Goal: Task Accomplishment & Management: Complete application form

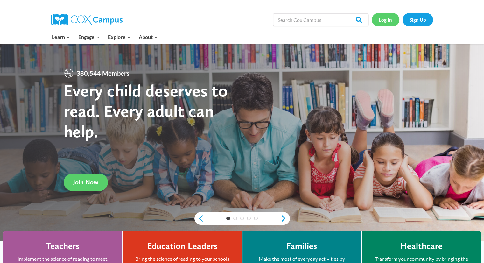
click at [381, 22] on link "Log In" at bounding box center [386, 19] width 28 height 13
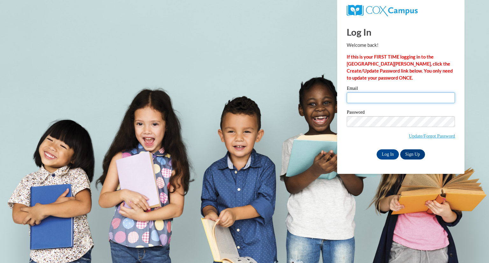
click at [394, 93] on input "Email" at bounding box center [400, 97] width 108 height 11
type input "[EMAIL_ADDRESS][DOMAIN_NAME]"
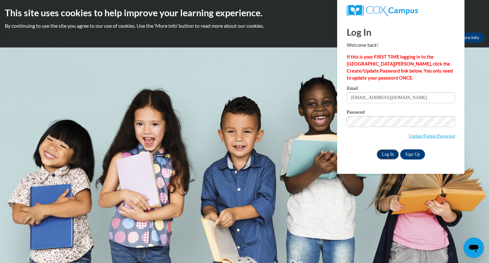
click at [383, 150] on input "Log In" at bounding box center [387, 154] width 22 height 10
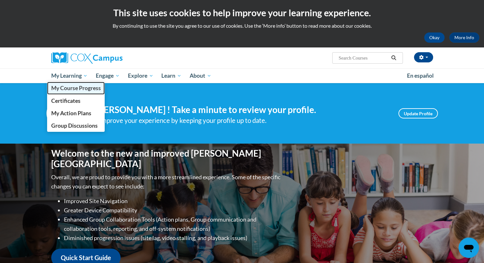
click at [68, 85] on span "My Course Progress" at bounding box center [76, 88] width 50 height 7
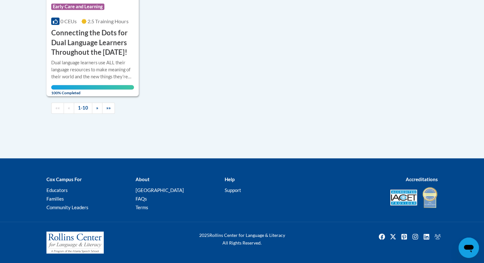
scroll to position [775, 0]
click at [99, 109] on link "»" at bounding box center [97, 107] width 10 height 11
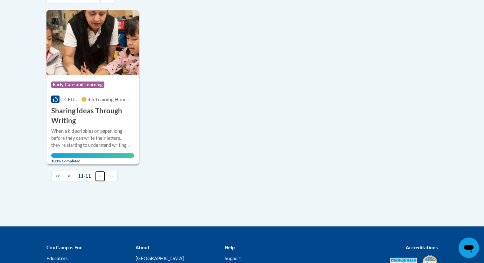
scroll to position [188, 0]
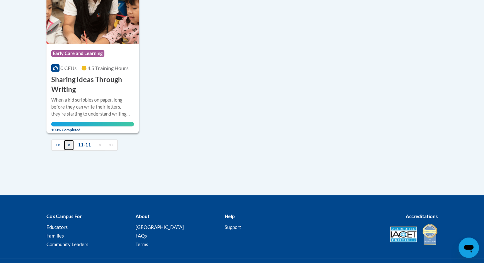
click at [72, 143] on link "«" at bounding box center [69, 144] width 10 height 11
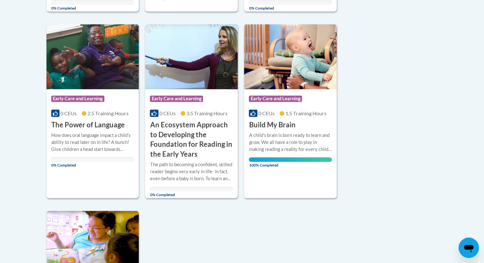
scroll to position [487, 0]
click at [91, 129] on div "More Info Open How does oral language impact a child's ability to read later on…" at bounding box center [92, 147] width 93 height 37
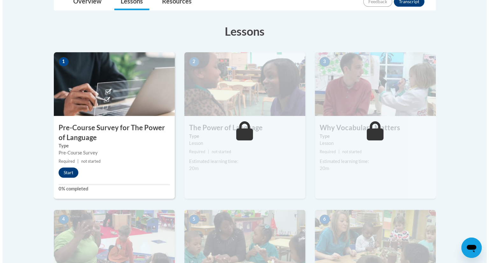
scroll to position [157, 0]
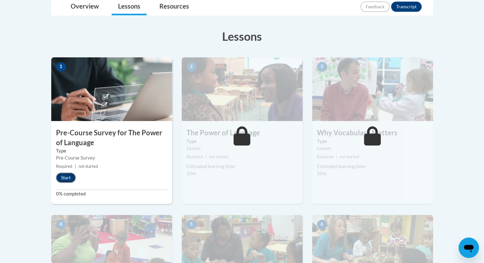
click at [69, 175] on button "Start" at bounding box center [66, 177] width 20 height 10
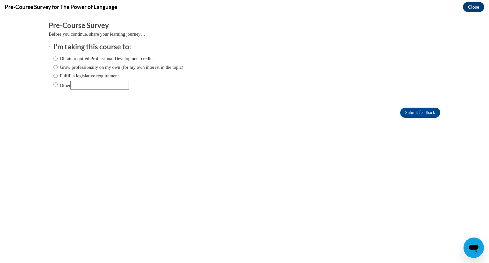
scroll to position [0, 0]
click at [53, 59] on input "Obtain required Professional Development credit." at bounding box center [55, 58] width 4 height 7
radio input "true"
click at [405, 112] on input "Submit feedback" at bounding box center [420, 113] width 40 height 10
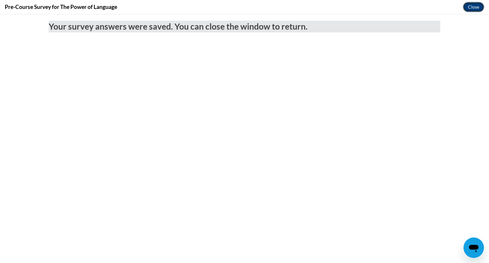
click at [471, 11] on button "Close" at bounding box center [473, 7] width 21 height 10
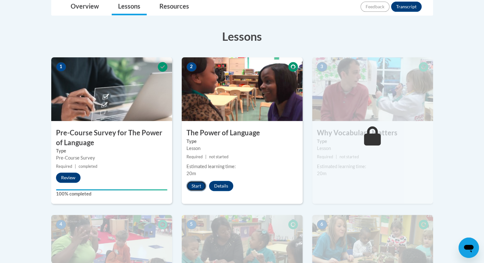
click at [199, 186] on button "Start" at bounding box center [196, 186] width 20 height 10
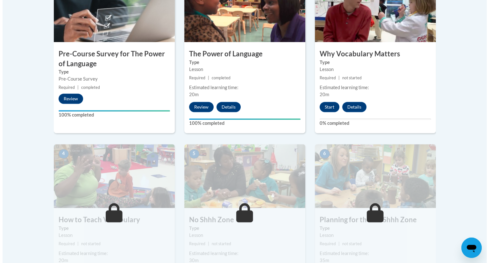
scroll to position [237, 0]
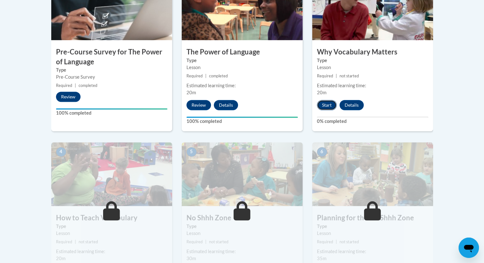
click at [333, 106] on button "Start" at bounding box center [327, 105] width 20 height 10
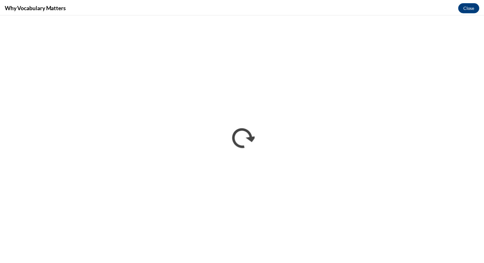
scroll to position [0, 0]
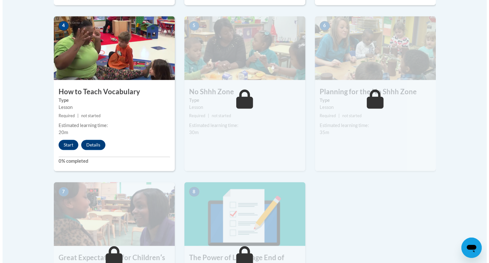
scroll to position [372, 0]
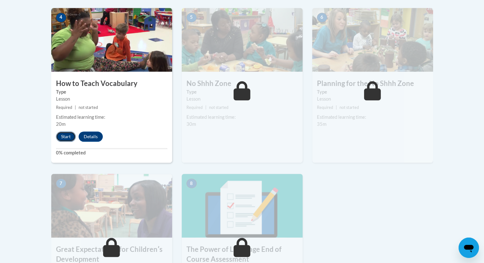
click at [69, 136] on button "Start" at bounding box center [66, 136] width 20 height 10
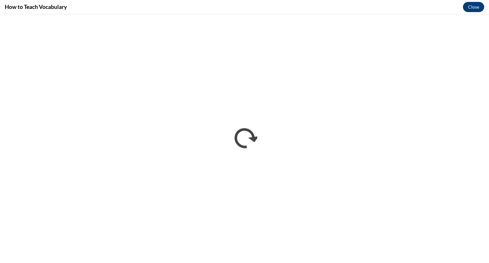
scroll to position [0, 0]
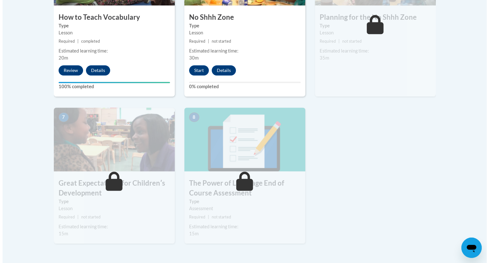
scroll to position [437, 0]
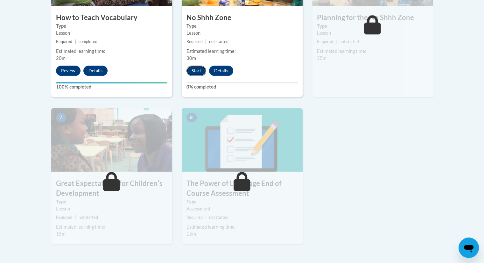
click at [201, 70] on button "Start" at bounding box center [196, 71] width 20 height 10
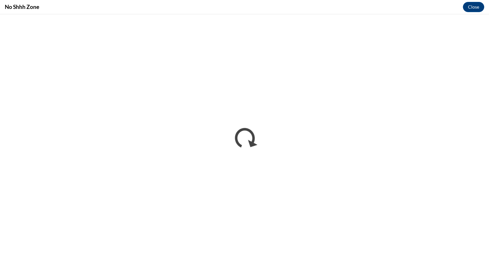
scroll to position [0, 0]
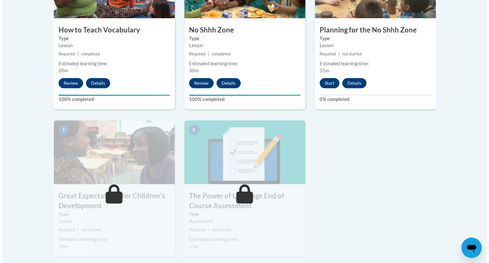
scroll to position [424, 0]
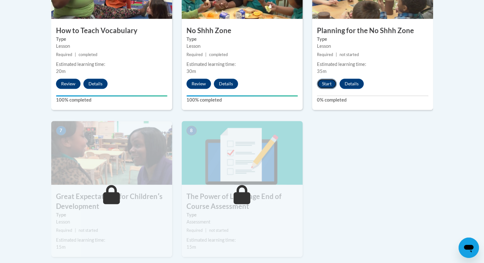
click at [324, 82] on button "Start" at bounding box center [327, 84] width 20 height 10
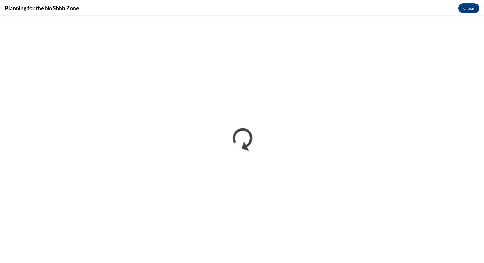
scroll to position [0, 0]
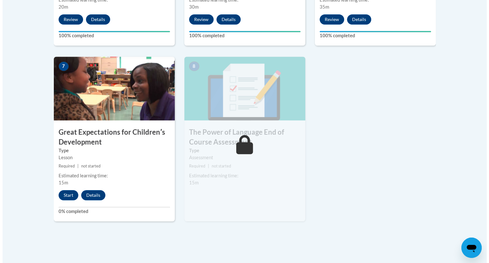
scroll to position [489, 0]
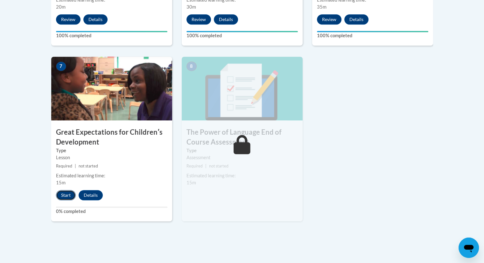
click at [67, 194] on button "Start" at bounding box center [66, 195] width 20 height 10
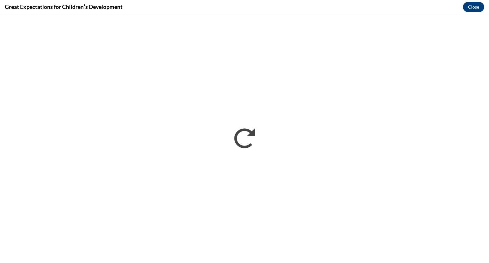
scroll to position [0, 0]
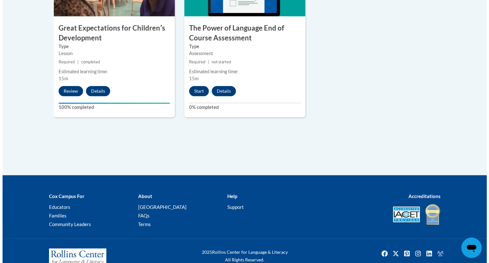
scroll to position [609, 0]
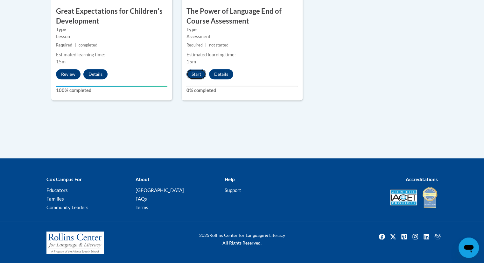
click at [194, 76] on button "Start" at bounding box center [196, 74] width 20 height 10
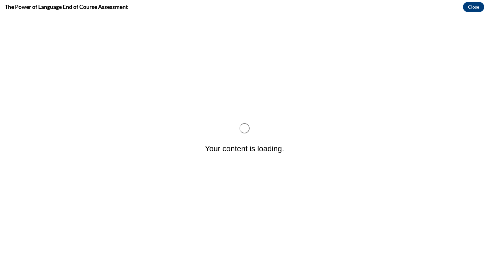
scroll to position [0, 0]
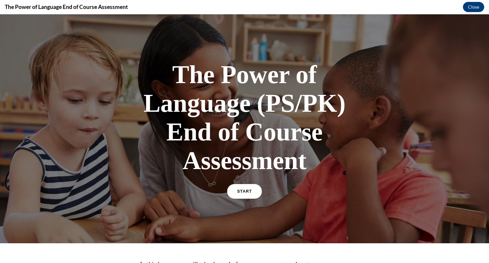
click at [238, 192] on span "START" at bounding box center [244, 191] width 15 height 5
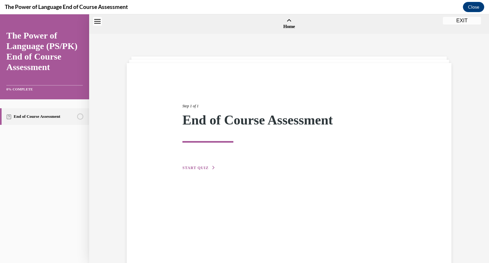
scroll to position [20, 0]
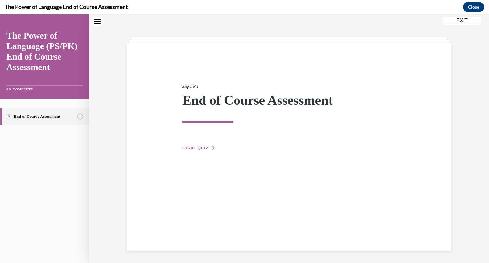
click at [192, 140] on div "Step 1 of 1 End of Course Assessment START QUIZ" at bounding box center [289, 110] width 223 height 83
click at [195, 150] on button "START QUIZ" at bounding box center [198, 148] width 33 height 6
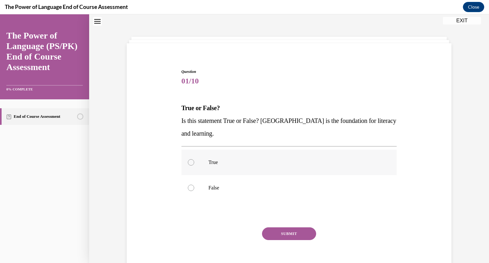
click at [238, 160] on p "True" at bounding box center [294, 162] width 172 height 6
click at [194, 160] on input "True" at bounding box center [191, 162] width 6 height 6
radio input "true"
click at [304, 236] on button "SUBMIT" at bounding box center [289, 233] width 54 height 13
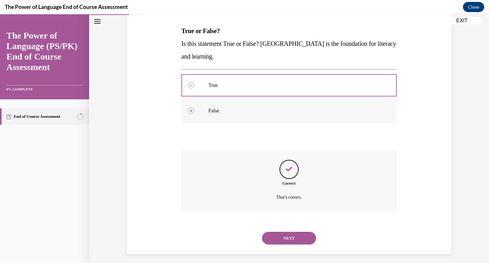
scroll to position [101, 0]
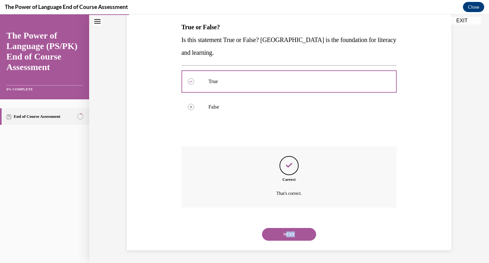
drag, startPoint x: 284, startPoint y: 241, endPoint x: 285, endPoint y: 236, distance: 5.2
click at [285, 236] on div "NEXT" at bounding box center [288, 233] width 215 height 25
click at [282, 234] on button "NEXT" at bounding box center [289, 234] width 54 height 13
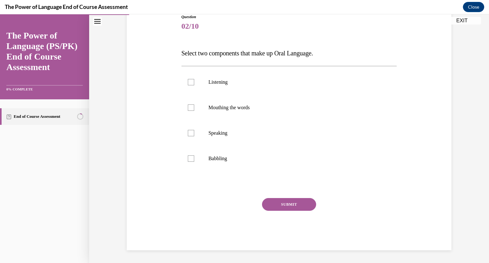
scroll to position [71, 0]
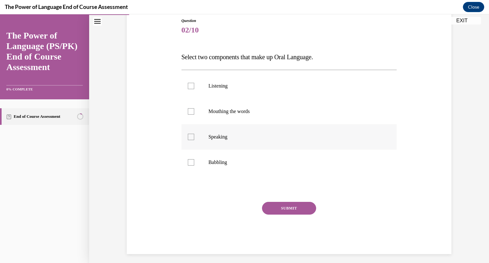
click at [253, 136] on p "Speaking" at bounding box center [294, 137] width 172 height 6
click at [194, 136] on input "Speaking" at bounding box center [191, 137] width 6 height 6
checkbox input "true"
click at [248, 91] on label "Listening" at bounding box center [288, 85] width 215 height 25
click at [194, 89] on input "Listening" at bounding box center [191, 86] width 6 height 6
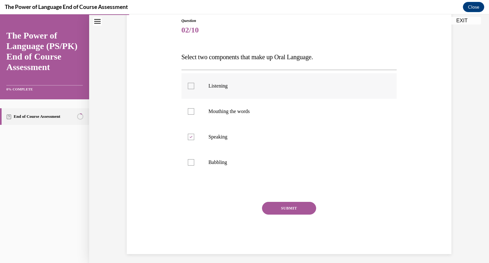
checkbox input "true"
click at [296, 212] on button "SUBMIT" at bounding box center [289, 208] width 54 height 13
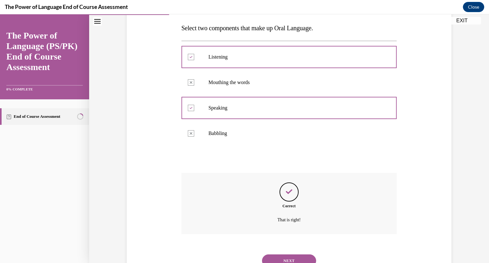
scroll to position [126, 0]
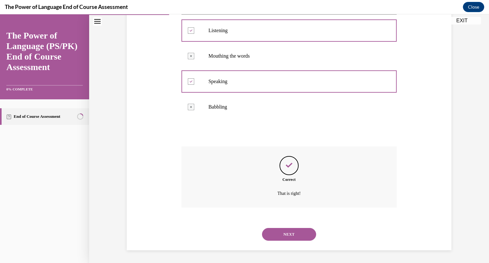
click at [292, 233] on button "NEXT" at bounding box center [289, 234] width 54 height 13
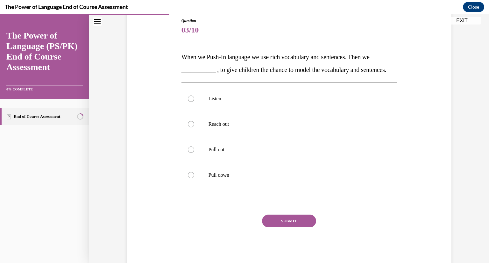
scroll to position [70, 0]
click at [228, 102] on p "Listen" at bounding box center [294, 99] width 172 height 6
click at [194, 102] on input "Listen" at bounding box center [191, 99] width 6 height 6
radio input "true"
drag, startPoint x: 228, startPoint y: 112, endPoint x: 218, endPoint y: 111, distance: 9.6
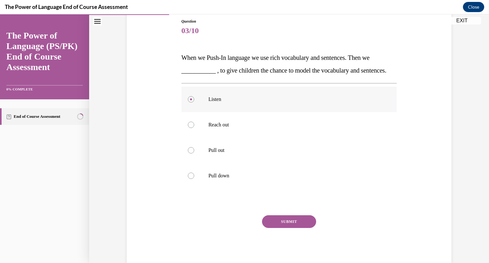
click at [218, 102] on p "Listen" at bounding box center [294, 99] width 172 height 6
click at [194, 102] on input "Listen" at bounding box center [191, 99] width 6 height 6
click at [218, 102] on p "Listen" at bounding box center [294, 99] width 172 height 6
click at [194, 102] on input "Listen" at bounding box center [191, 99] width 6 height 6
click at [288, 228] on button "SUBMIT" at bounding box center [289, 221] width 54 height 13
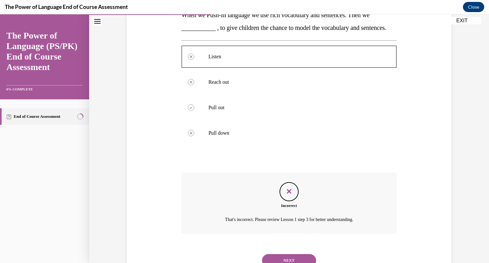
scroll to position [151, 0]
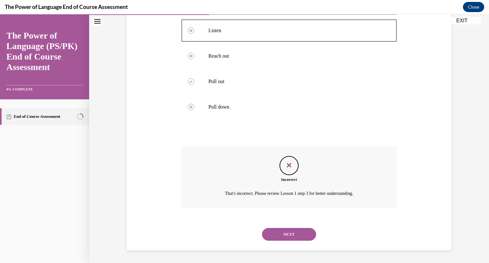
click at [299, 233] on button "NEXT" at bounding box center [289, 234] width 54 height 13
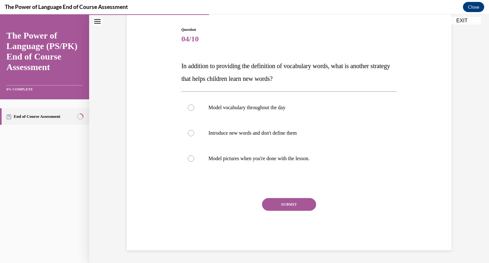
scroll to position [62, 0]
click at [234, 111] on label "Model vocabulary throughout the day" at bounding box center [288, 107] width 215 height 25
click at [194, 111] on input "Model vocabulary throughout the day" at bounding box center [191, 107] width 6 height 6
radio input "true"
click at [277, 202] on button "SUBMIT" at bounding box center [289, 204] width 54 height 13
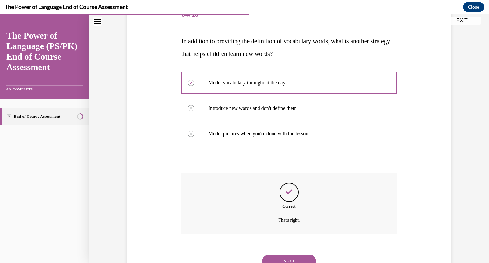
scroll to position [113, 0]
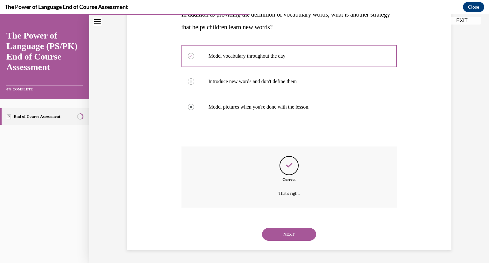
click at [280, 233] on button "NEXT" at bounding box center [289, 234] width 54 height 13
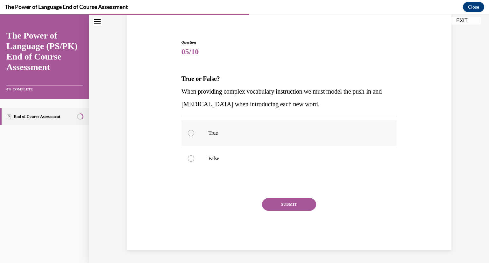
click at [210, 129] on label "True" at bounding box center [288, 132] width 215 height 25
click at [194, 130] on input "True" at bounding box center [191, 133] width 6 height 6
radio input "true"
click at [189, 159] on div at bounding box center [191, 158] width 6 height 6
click at [189, 159] on input "False" at bounding box center [191, 158] width 6 height 6
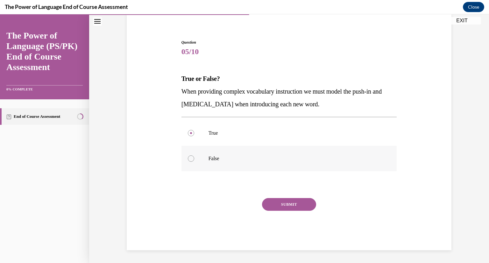
radio input "true"
click at [299, 201] on button "SUBMIT" at bounding box center [289, 204] width 54 height 13
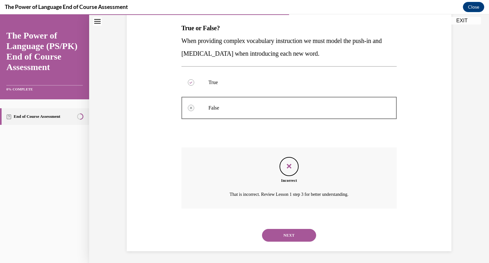
scroll to position [101, 0]
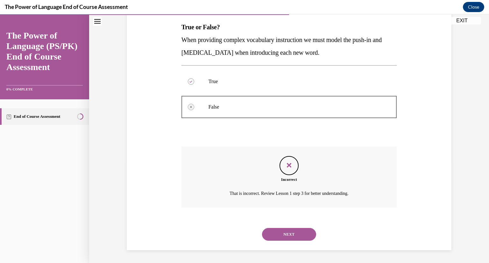
click at [301, 236] on button "NEXT" at bounding box center [289, 234] width 54 height 13
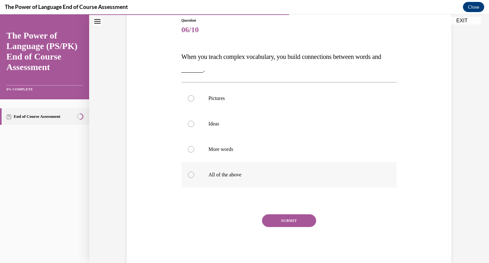
click at [211, 175] on p "All of the above" at bounding box center [294, 174] width 172 height 6
click at [194, 175] on input "All of the above" at bounding box center [191, 174] width 6 height 6
radio input "true"
click at [285, 221] on button "SUBMIT" at bounding box center [289, 220] width 54 height 13
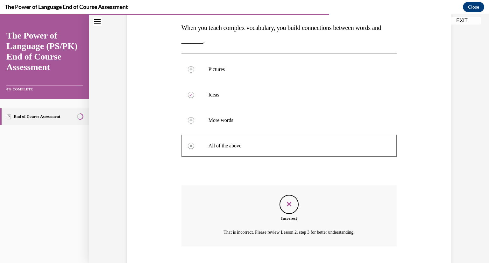
scroll to position [139, 0]
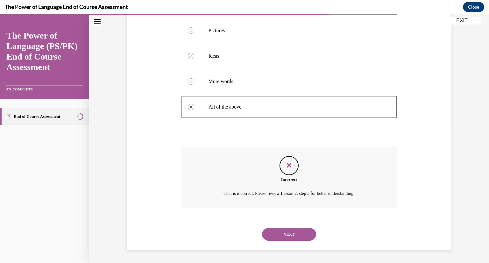
click at [283, 232] on button "NEXT" at bounding box center [289, 234] width 54 height 13
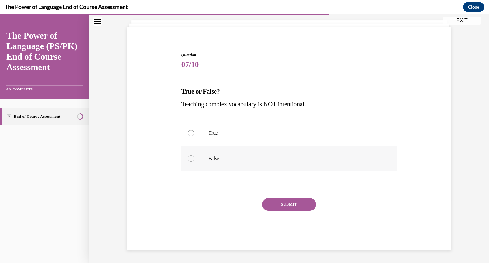
click at [196, 157] on label "False" at bounding box center [288, 158] width 215 height 25
click at [194, 157] on input "False" at bounding box center [191, 158] width 6 height 6
radio input "true"
click at [297, 199] on button "SUBMIT" at bounding box center [289, 204] width 54 height 13
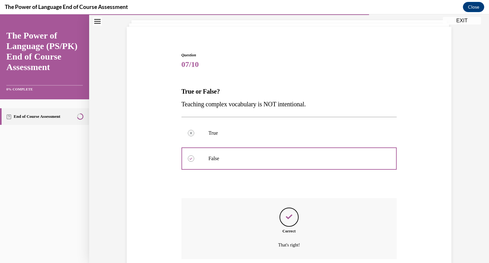
scroll to position [88, 0]
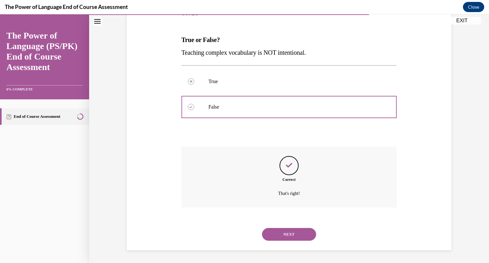
click at [284, 234] on button "NEXT" at bounding box center [289, 234] width 54 height 13
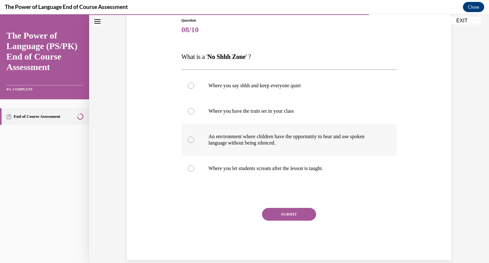
click at [240, 140] on p "An environment where children have the opportunity to hear and use spoken langu…" at bounding box center [294, 139] width 172 height 13
click at [194, 140] on input "An environment where children have the opportunity to hear and use spoken langu…" at bounding box center [191, 139] width 6 height 6
radio input "true"
click at [293, 215] on button "SUBMIT" at bounding box center [289, 214] width 54 height 13
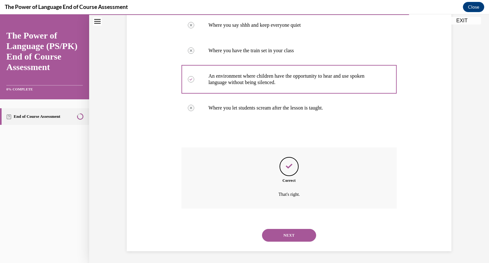
scroll to position [132, 0]
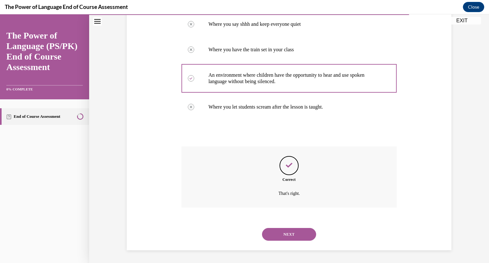
click at [294, 237] on button "NEXT" at bounding box center [289, 234] width 54 height 13
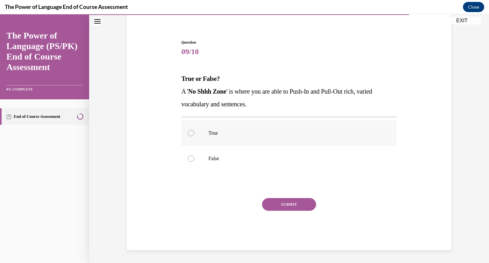
click at [193, 133] on label "True" at bounding box center [288, 132] width 215 height 25
click at [193, 133] on input "True" at bounding box center [191, 133] width 6 height 6
radio input "true"
click at [294, 199] on button "SUBMIT" at bounding box center [289, 204] width 54 height 13
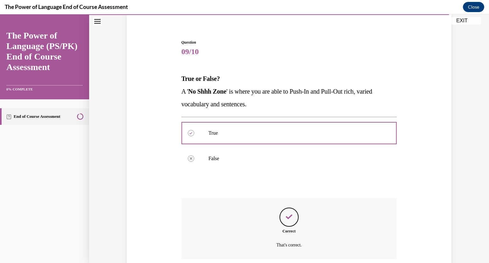
scroll to position [101, 0]
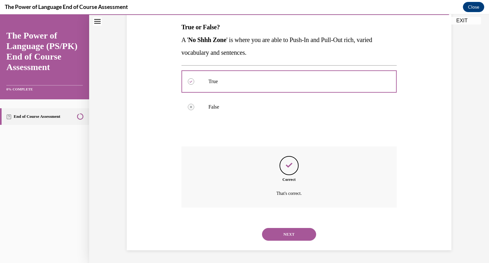
click at [292, 231] on button "NEXT" at bounding box center [289, 234] width 54 height 13
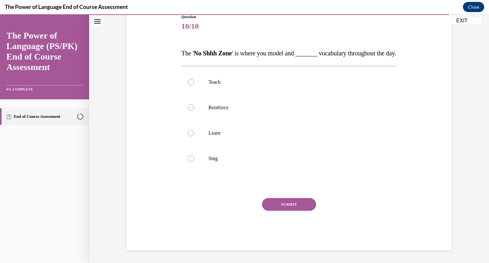
scroll to position [71, 0]
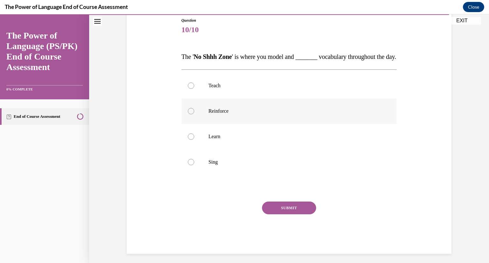
click at [189, 119] on label "Reinforce" at bounding box center [288, 110] width 215 height 25
click at [189, 114] on input "Reinforce" at bounding box center [191, 111] width 6 height 6
radio input "true"
click at [288, 214] on button "SUBMIT" at bounding box center [289, 207] width 54 height 13
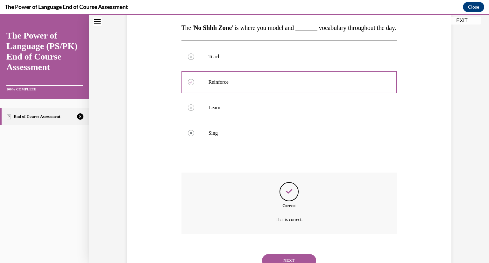
scroll to position [139, 0]
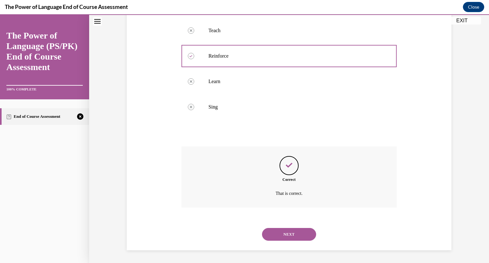
click at [288, 231] on button "NEXT" at bounding box center [289, 234] width 54 height 13
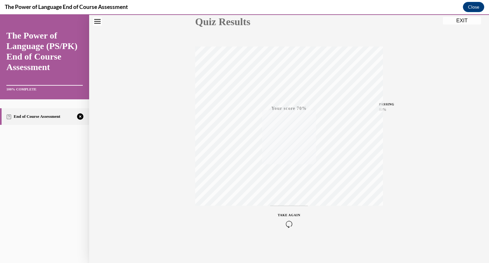
click at [279, 226] on icon "button" at bounding box center [289, 223] width 23 height 7
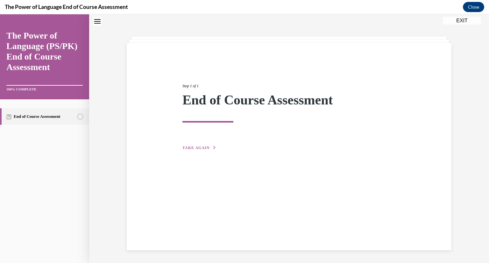
click at [206, 146] on button "TAKE AGAIN" at bounding box center [199, 148] width 34 height 6
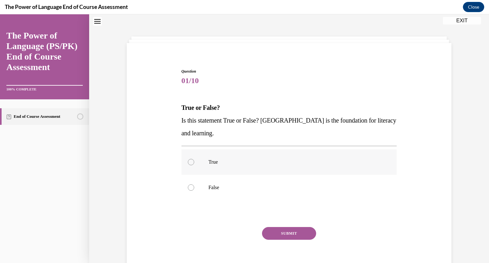
click at [266, 164] on p "True" at bounding box center [294, 162] width 172 height 6
click at [194, 164] on input "True" at bounding box center [191, 162] width 6 height 6
radio input "true"
click at [289, 232] on button "SUBMIT" at bounding box center [289, 233] width 54 height 13
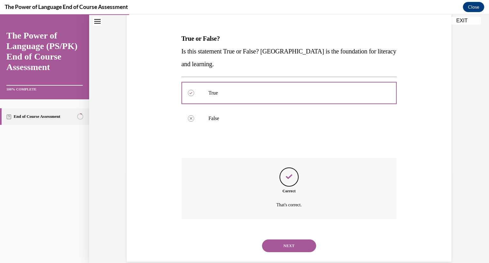
scroll to position [101, 0]
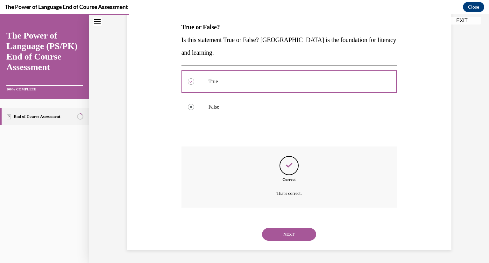
click at [288, 240] on button "NEXT" at bounding box center [289, 234] width 54 height 13
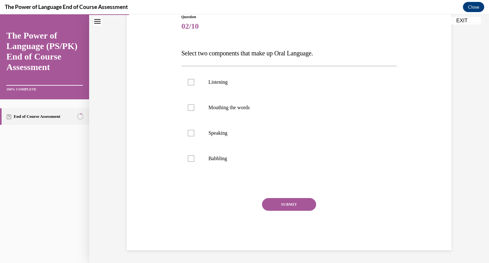
scroll to position [71, 0]
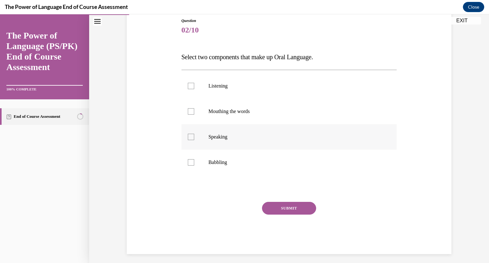
click at [221, 126] on label "Speaking" at bounding box center [288, 136] width 215 height 25
click at [194, 134] on input "Speaking" at bounding box center [191, 137] width 6 height 6
checkbox input "true"
click at [223, 91] on label "Listening" at bounding box center [288, 85] width 215 height 25
click at [194, 89] on input "Listening" at bounding box center [191, 86] width 6 height 6
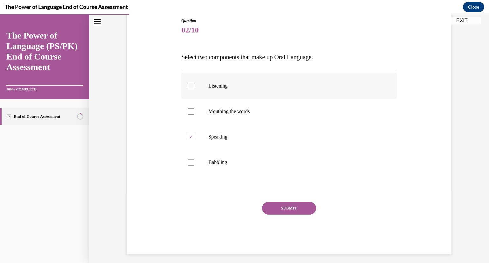
checkbox input "true"
click at [274, 210] on button "SUBMIT" at bounding box center [289, 208] width 54 height 13
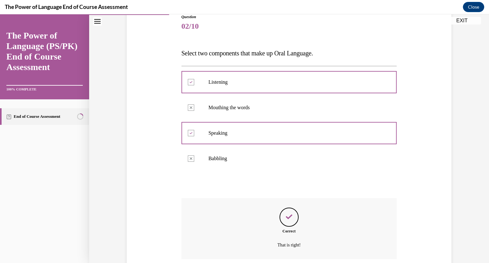
scroll to position [126, 0]
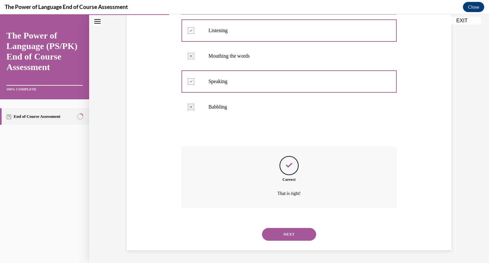
click at [285, 233] on button "NEXT" at bounding box center [289, 234] width 54 height 13
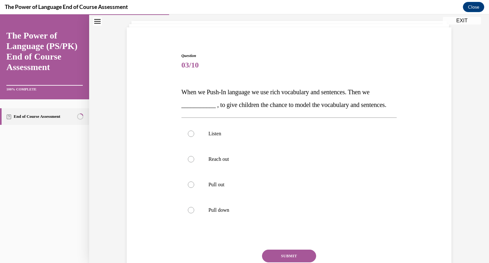
scroll to position [38, 0]
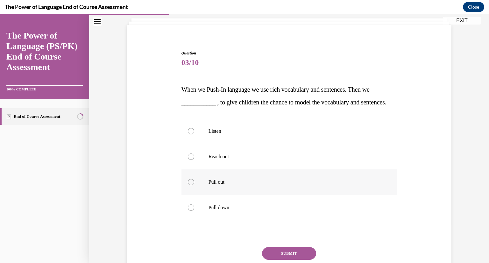
click at [195, 195] on label "Pull out" at bounding box center [288, 181] width 215 height 25
click at [194, 185] on input "Pull out" at bounding box center [191, 182] width 6 height 6
radio input "true"
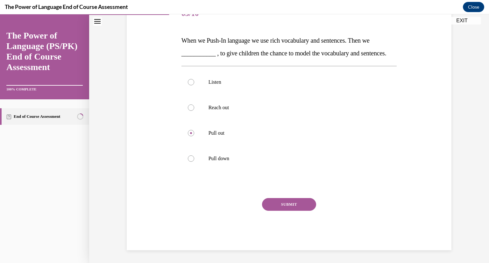
click at [296, 204] on button "SUBMIT" at bounding box center [289, 204] width 54 height 13
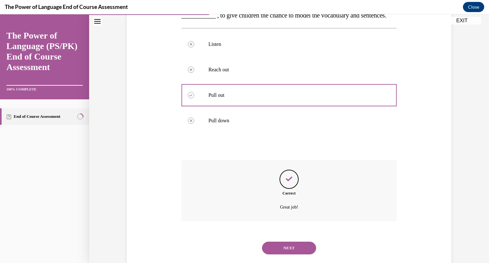
scroll to position [151, 0]
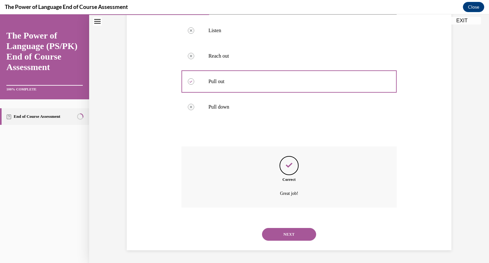
click at [288, 235] on button "NEXT" at bounding box center [289, 234] width 54 height 13
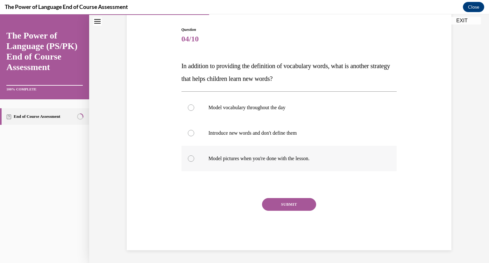
click at [250, 161] on p "Model pictures when you're done with the lesson." at bounding box center [294, 158] width 172 height 6
click at [194, 161] on input "Model pictures when you're done with the lesson." at bounding box center [191, 158] width 6 height 6
radio input "true"
click at [278, 105] on p "Model vocabulary throughout the day" at bounding box center [294, 107] width 172 height 6
click at [194, 105] on input "Model vocabulary throughout the day" at bounding box center [191, 107] width 6 height 6
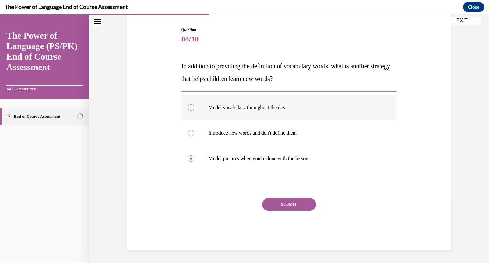
radio input "true"
click at [273, 199] on button "SUBMIT" at bounding box center [289, 204] width 54 height 13
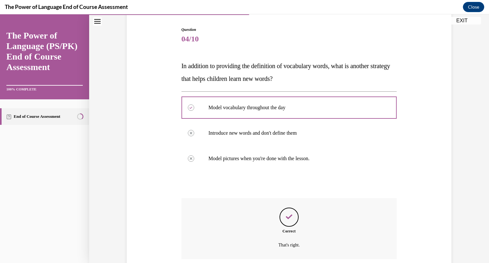
scroll to position [113, 0]
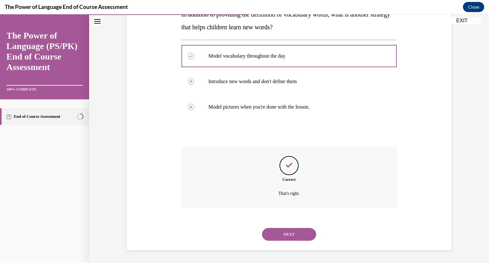
click at [280, 241] on div "NEXT" at bounding box center [288, 233] width 215 height 25
click at [285, 234] on button "NEXT" at bounding box center [289, 234] width 54 height 13
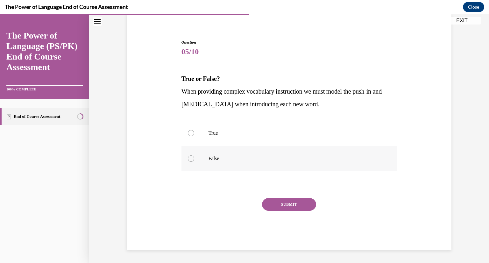
click at [252, 159] on p "False" at bounding box center [294, 158] width 172 height 6
click at [194, 159] on input "False" at bounding box center [191, 158] width 6 height 6
radio input "true"
click at [255, 129] on label "True" at bounding box center [288, 132] width 215 height 25
click at [194, 130] on input "True" at bounding box center [191, 133] width 6 height 6
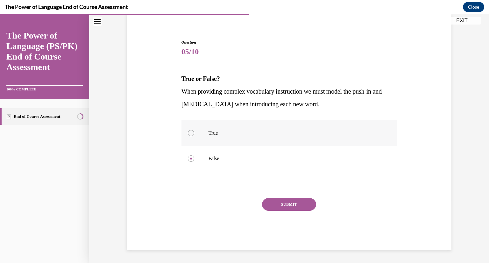
radio input "true"
click at [280, 209] on button "SUBMIT" at bounding box center [289, 204] width 54 height 13
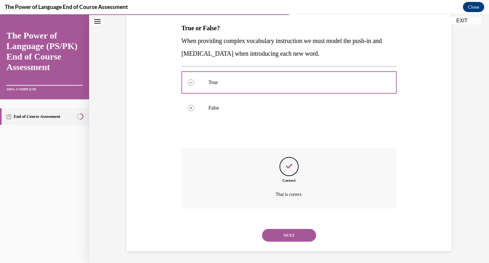
scroll to position [101, 0]
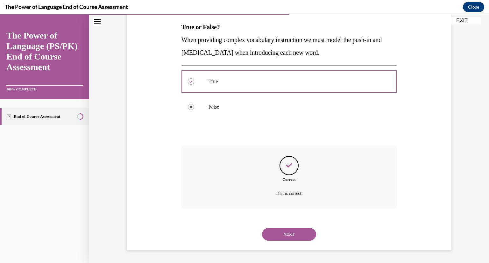
click at [281, 229] on button "NEXT" at bounding box center [289, 234] width 54 height 13
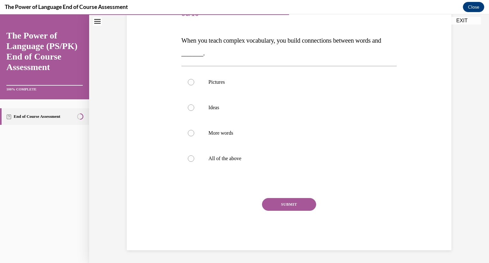
scroll to position [71, 0]
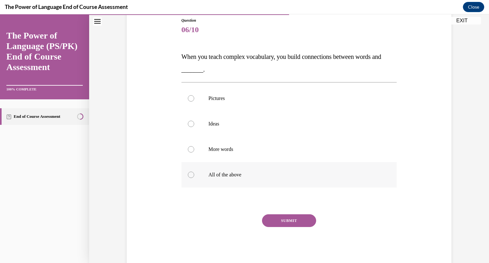
click at [234, 185] on label "All of the above" at bounding box center [288, 174] width 215 height 25
click at [194, 178] on input "All of the above" at bounding box center [191, 174] width 6 height 6
radio input "true"
click at [275, 222] on button "SUBMIT" at bounding box center [289, 220] width 54 height 13
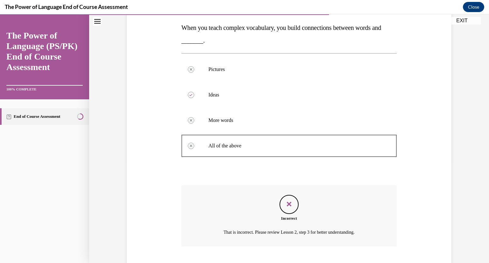
scroll to position [139, 0]
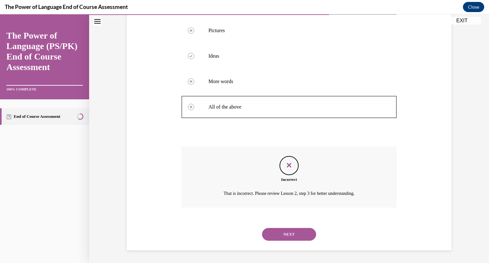
click at [277, 231] on button "NEXT" at bounding box center [289, 234] width 54 height 13
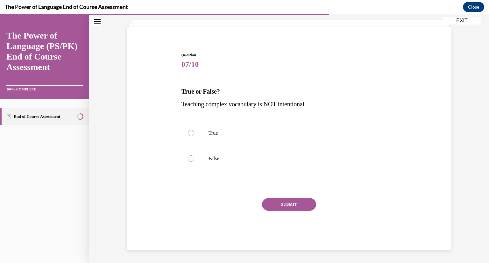
scroll to position [36, 0]
click at [260, 153] on label "False" at bounding box center [288, 158] width 215 height 25
click at [194, 155] on input "False" at bounding box center [191, 158] width 6 height 6
radio input "true"
click at [274, 205] on button "SUBMIT" at bounding box center [289, 204] width 54 height 13
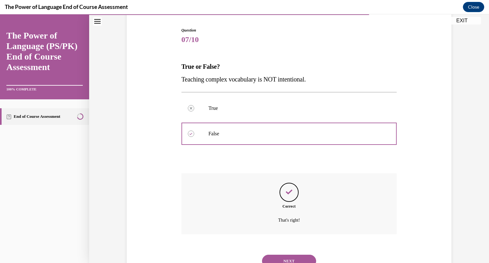
scroll to position [88, 0]
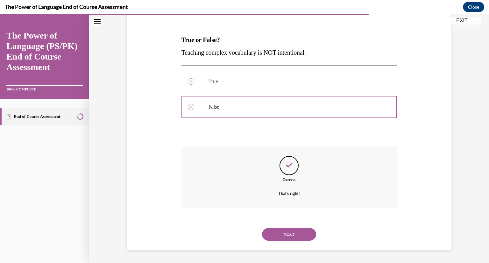
click at [282, 230] on button "NEXT" at bounding box center [289, 234] width 54 height 13
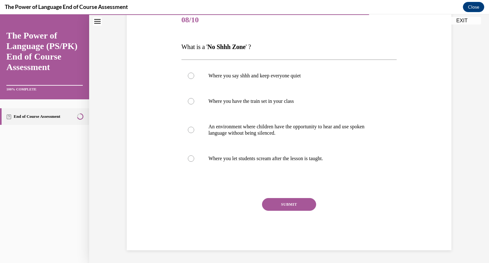
scroll to position [71, 0]
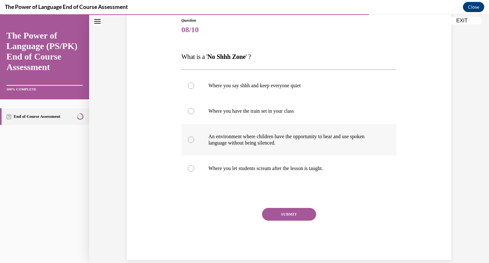
click at [263, 142] on p "An environment where children have the opportunity to hear and use spoken langu…" at bounding box center [294, 139] width 172 height 13
click at [194, 142] on input "An environment where children have the opportunity to hear and use spoken langu…" at bounding box center [191, 139] width 6 height 6
radio input "true"
click at [271, 214] on button "SUBMIT" at bounding box center [289, 214] width 54 height 13
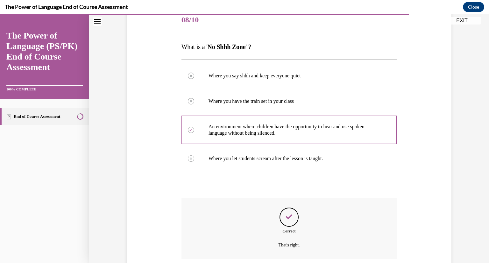
scroll to position [132, 0]
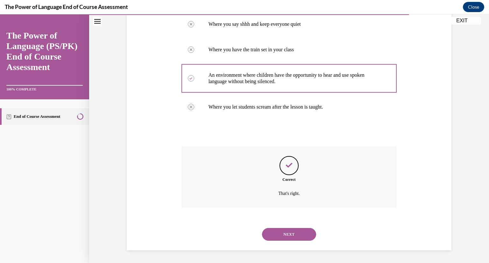
click at [275, 231] on button "NEXT" at bounding box center [289, 234] width 54 height 13
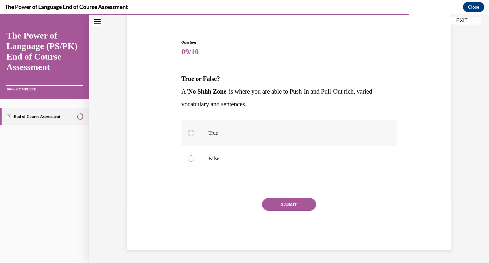
click at [270, 135] on p "True" at bounding box center [294, 133] width 172 height 6
click at [194, 135] on input "True" at bounding box center [191, 133] width 6 height 6
radio input "true"
click at [268, 211] on div "SUBMIT" at bounding box center [288, 214] width 215 height 32
click at [273, 203] on button "SUBMIT" at bounding box center [289, 204] width 54 height 13
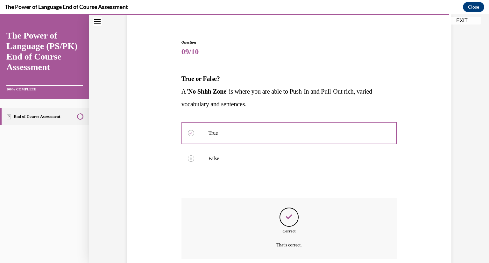
scroll to position [101, 0]
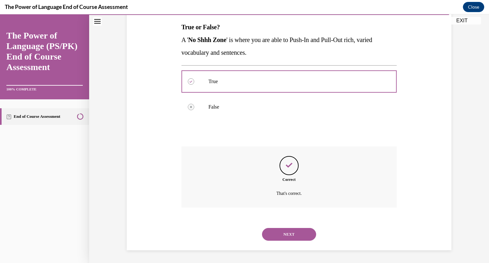
click at [273, 237] on button "NEXT" at bounding box center [289, 234] width 54 height 13
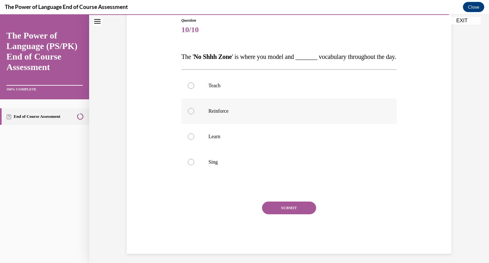
click at [260, 124] on label "Reinforce" at bounding box center [288, 110] width 215 height 25
click at [194, 114] on input "Reinforce" at bounding box center [191, 111] width 6 height 6
radio input "true"
click at [277, 214] on button "SUBMIT" at bounding box center [289, 207] width 54 height 13
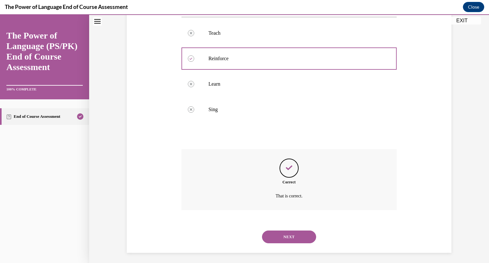
scroll to position [139, 0]
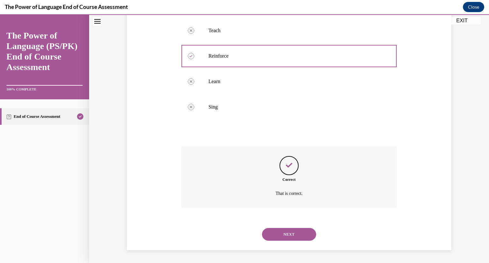
click at [281, 233] on button "NEXT" at bounding box center [289, 234] width 54 height 13
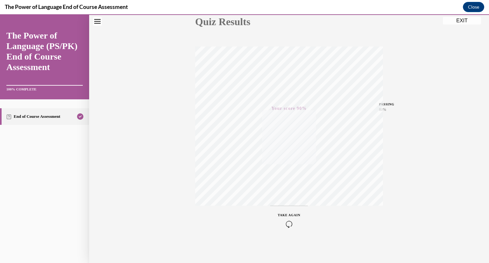
click at [462, 21] on button "EXIT" at bounding box center [461, 21] width 38 height 8
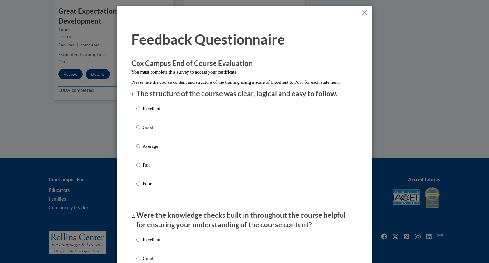
click at [218, 117] on div "Excellent Good Average Fair Poor" at bounding box center [244, 154] width 216 height 104
click at [187, 116] on div "Excellent Good Average Fair Poor" at bounding box center [244, 154] width 216 height 104
click at [144, 112] on p "Excellent" at bounding box center [151, 108] width 17 height 7
click at [140, 112] on input "Excellent" at bounding box center [138, 108] width 4 height 7
radio input "true"
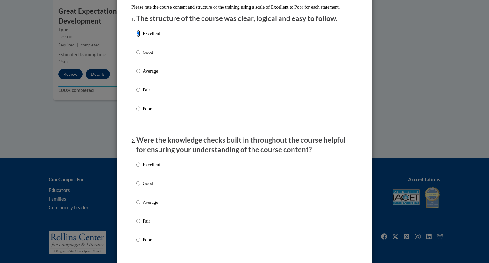
scroll to position [77, 0]
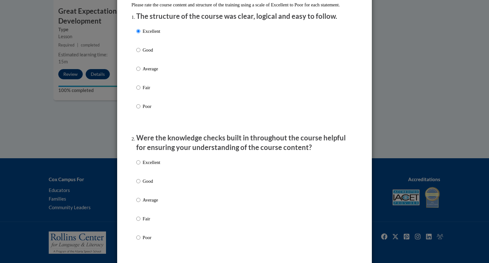
click at [151, 166] on p "Excellent" at bounding box center [151, 162] width 17 height 7
click at [140, 166] on input "Excellent" at bounding box center [138, 162] width 4 height 7
radio input "true"
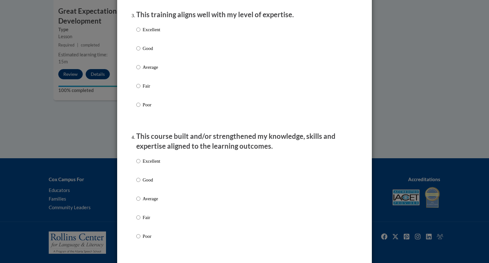
scroll to position [331, 0]
click at [154, 34] on p "Excellent" at bounding box center [151, 30] width 17 height 7
click at [140, 34] on input "Excellent" at bounding box center [138, 30] width 4 height 7
radio input "true"
click at [153, 165] on p "Excellent" at bounding box center [151, 161] width 17 height 7
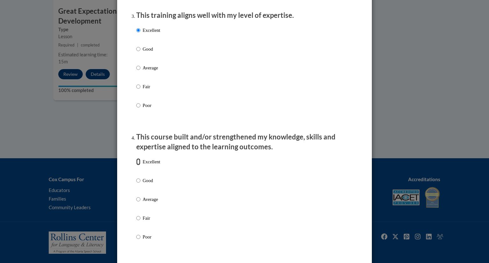
click at [140, 165] on input "Excellent" at bounding box center [138, 161] width 4 height 7
radio input "true"
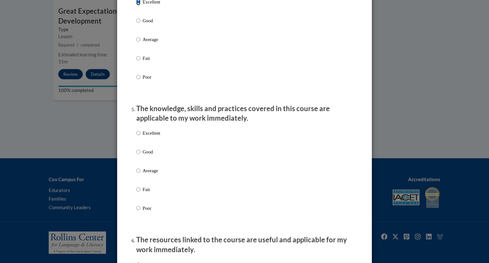
scroll to position [491, 0]
click at [153, 136] on p "Excellent" at bounding box center [151, 132] width 17 height 7
click at [140, 136] on input "Excellent" at bounding box center [138, 132] width 4 height 7
radio input "true"
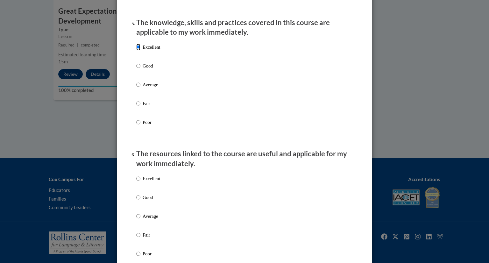
scroll to position [577, 0]
click at [150, 181] on p "Excellent" at bounding box center [151, 177] width 17 height 7
click at [140, 181] on input "Excellent" at bounding box center [138, 177] width 4 height 7
radio input "true"
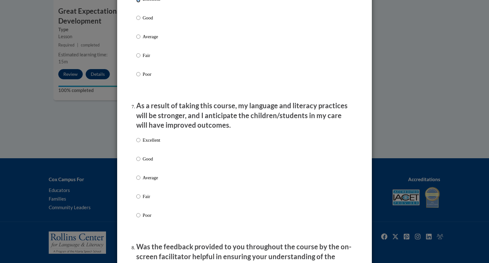
scroll to position [760, 0]
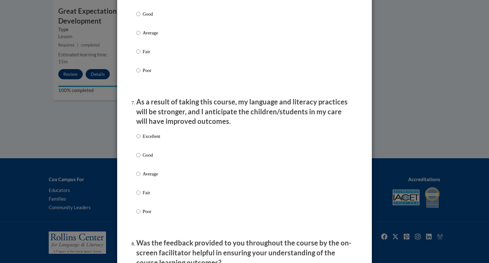
click at [205, 140] on div "Excellent Good Average Fair Poor" at bounding box center [244, 181] width 216 height 104
drag, startPoint x: 159, startPoint y: 139, endPoint x: 158, endPoint y: 143, distance: 4.3
click at [158, 143] on div "Excellent Good Average Fair Poor" at bounding box center [244, 181] width 216 height 104
click at [158, 140] on p "Excellent" at bounding box center [151, 136] width 17 height 7
click at [140, 140] on input "Excellent" at bounding box center [138, 136] width 4 height 7
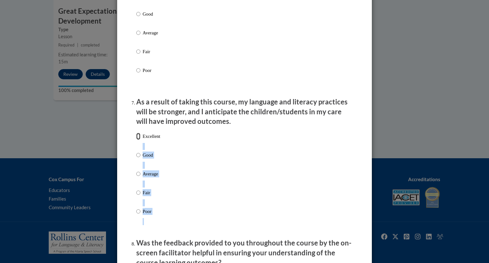
radio input "true"
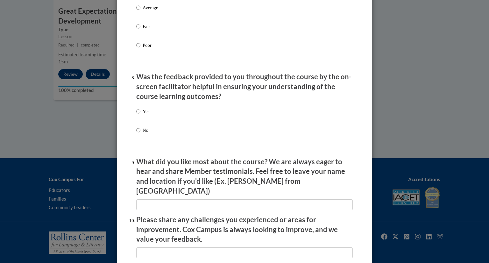
scroll to position [929, 0]
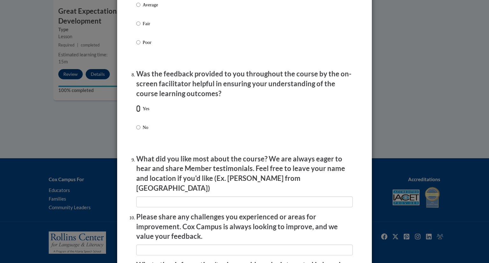
click at [136, 112] on input "Yes" at bounding box center [138, 108] width 4 height 7
radio input "true"
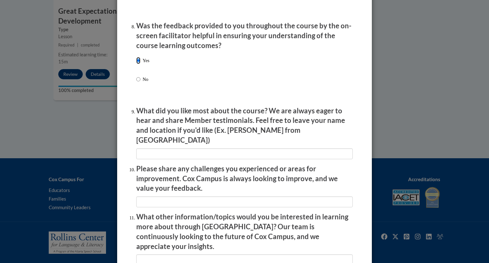
scroll to position [988, 0]
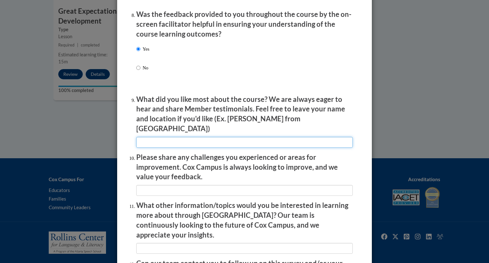
click at [207, 143] on input "textbox" at bounding box center [244, 142] width 216 height 11
type input "w"
type input "easy to understand"
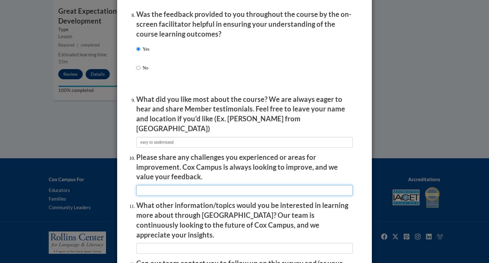
click at [233, 190] on input "textbox" at bounding box center [244, 190] width 216 height 11
click at [243, 186] on input "textbox" at bounding box center [244, 190] width 216 height 11
type input "not so many videos"
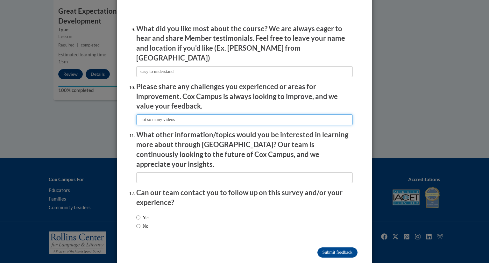
scroll to position [1062, 0]
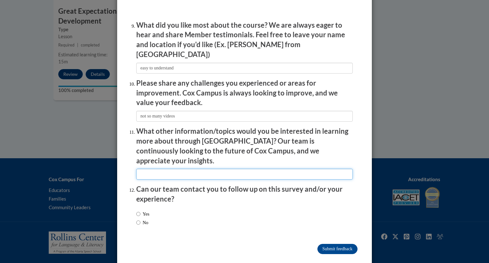
click at [212, 169] on input "textbox" at bounding box center [244, 174] width 216 height 11
type input "n/a"
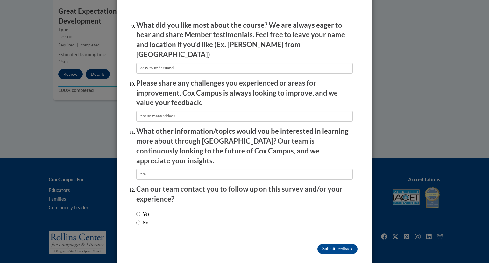
click at [160, 215] on div "Yes No" at bounding box center [244, 219] width 216 height 24
click at [147, 219] on label "No" at bounding box center [142, 222] width 12 height 7
click at [140, 219] on input "No" at bounding box center [138, 222] width 4 height 7
radio input "true"
click at [331, 244] on input "Submit feedback" at bounding box center [337, 249] width 40 height 10
